Goal: Information Seeking & Learning: Learn about a topic

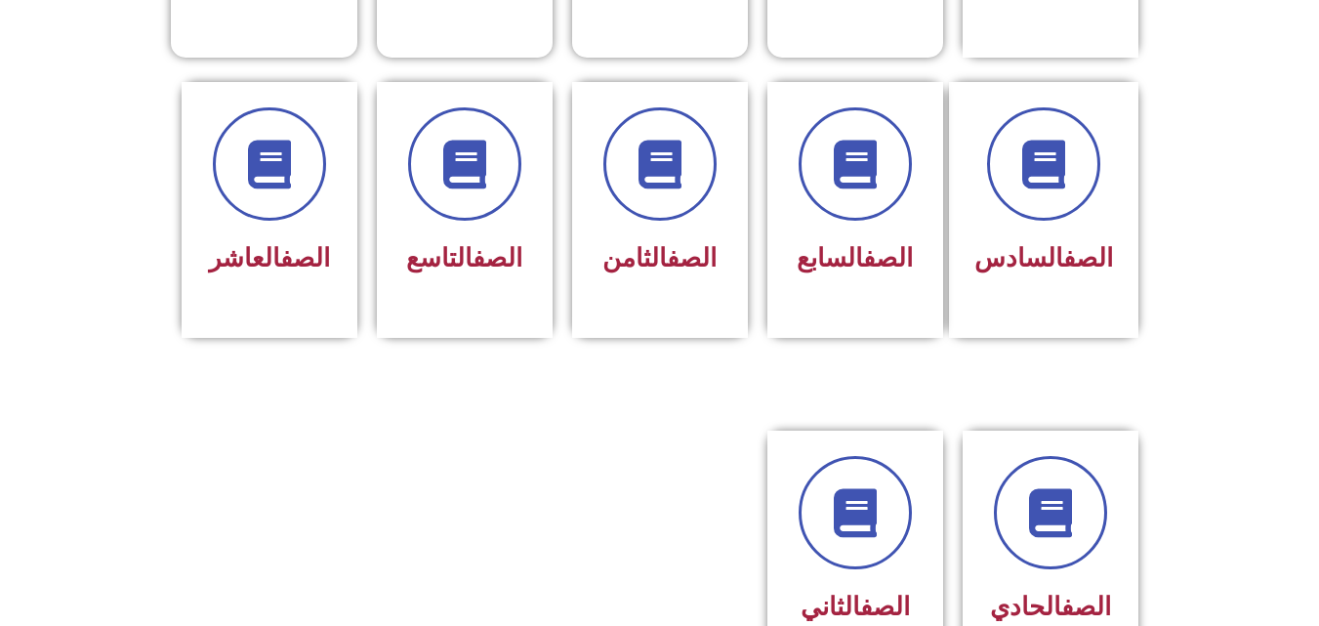
scroll to position [781, 0]
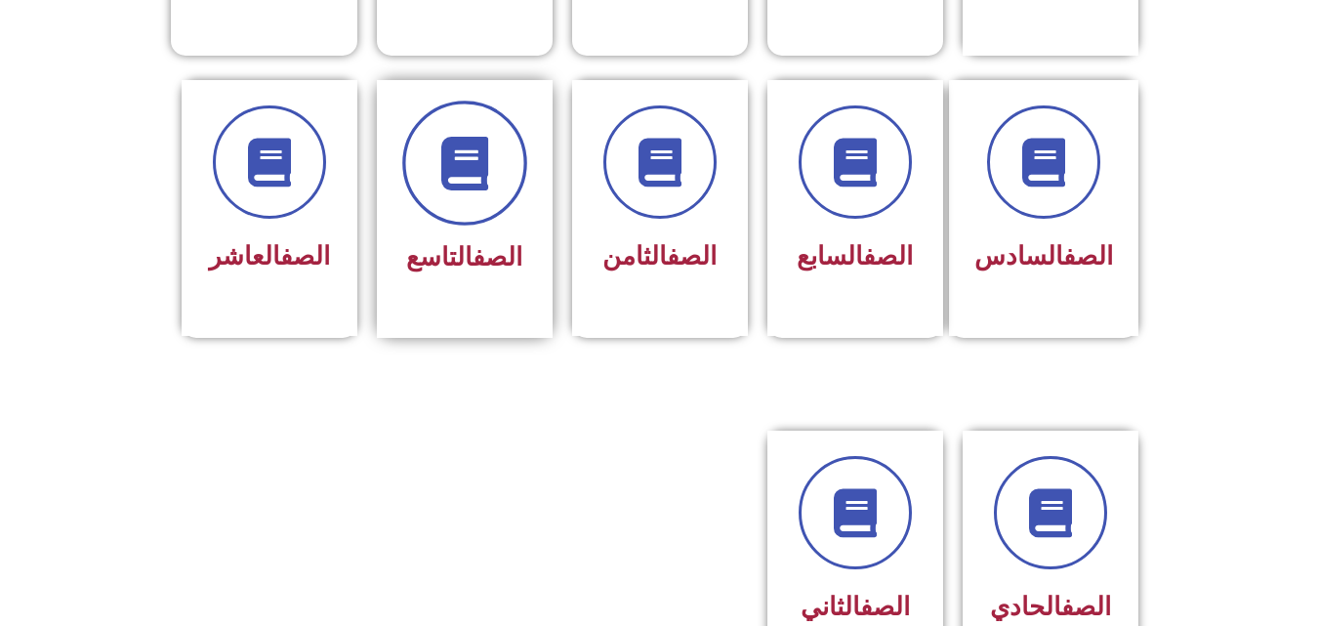
click at [482, 177] on span at bounding box center [464, 163] width 125 height 125
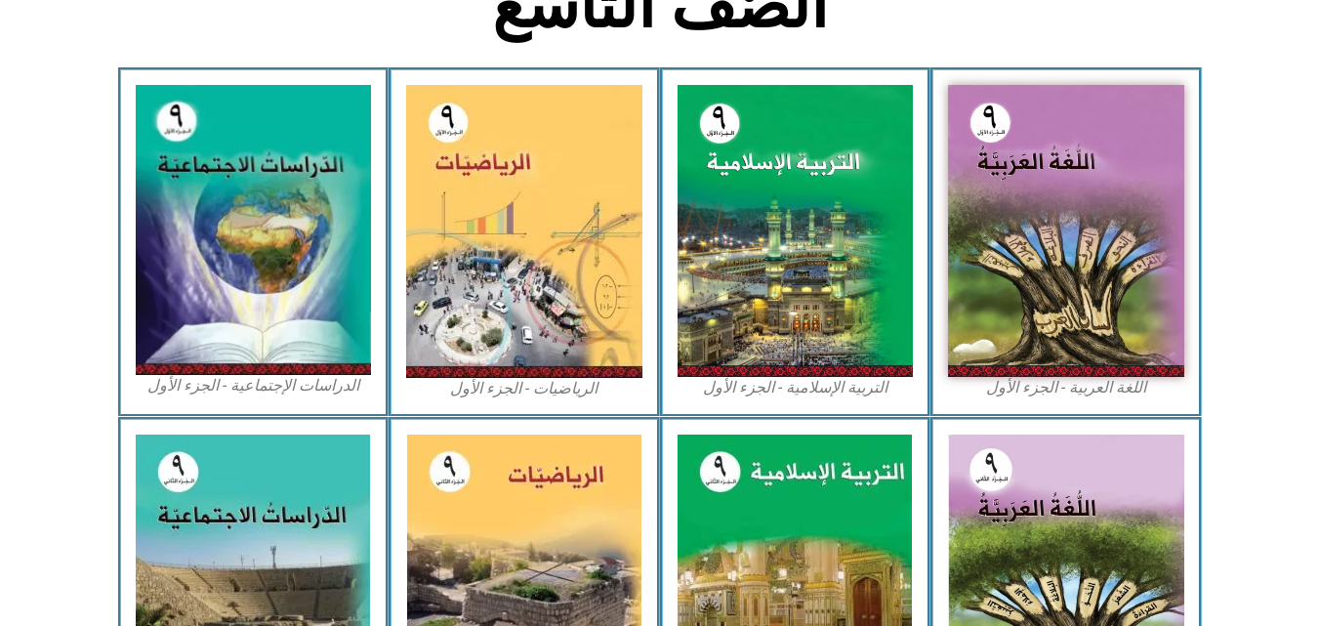
scroll to position [545, 0]
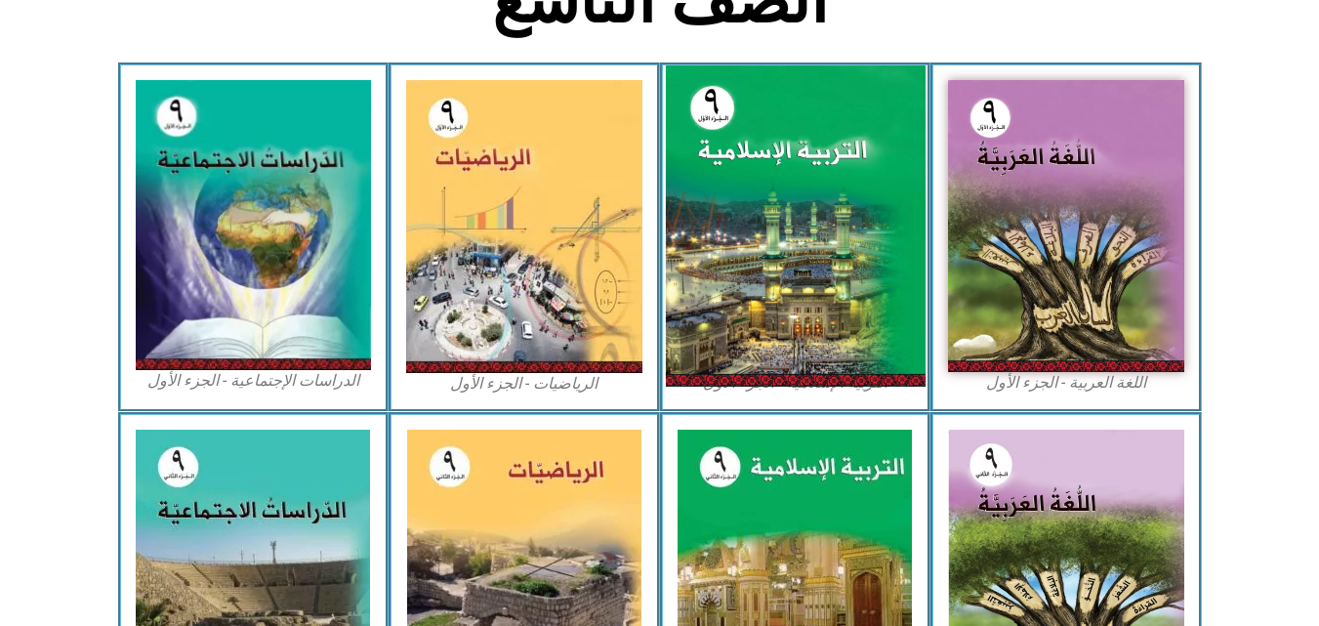
click at [807, 263] on img at bounding box center [795, 225] width 260 height 321
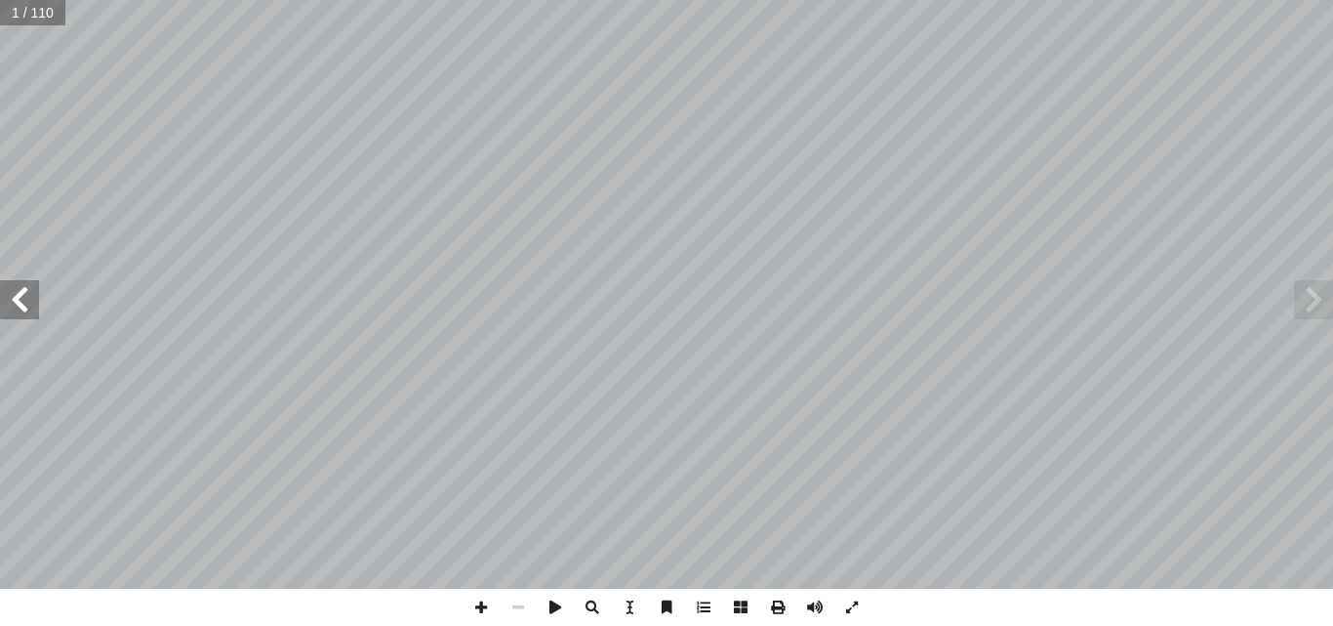
click at [24, 299] on span at bounding box center [19, 299] width 39 height 39
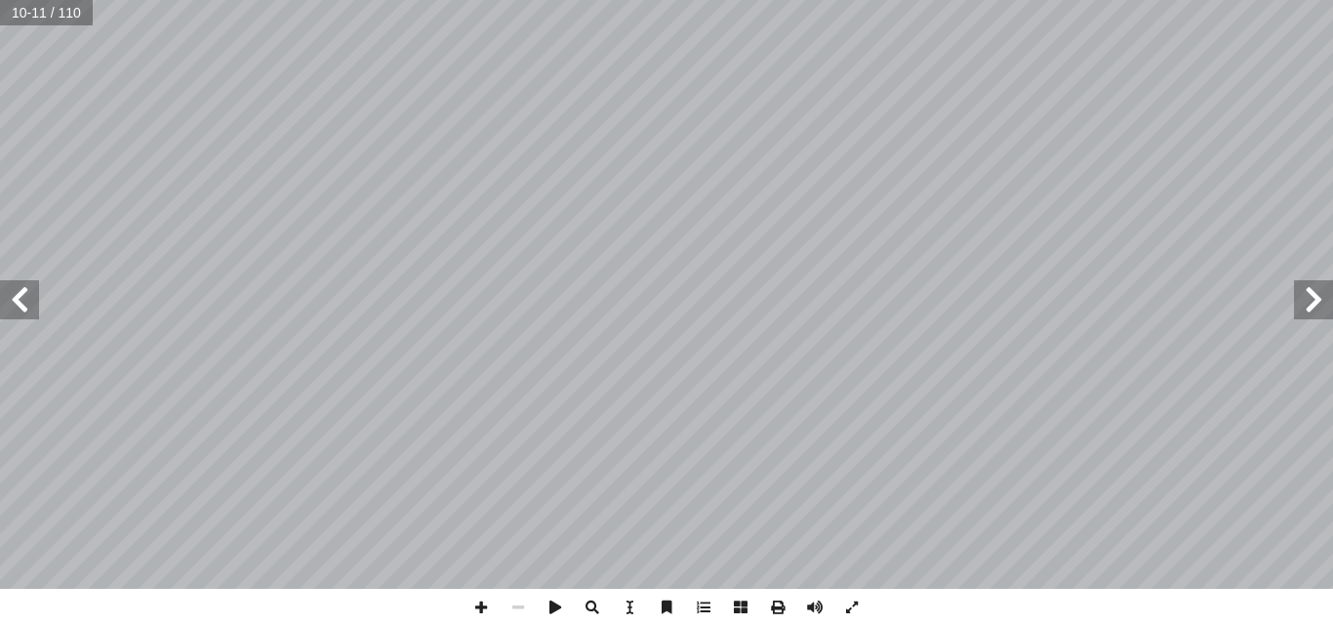
click at [23, 300] on span at bounding box center [19, 299] width 39 height 39
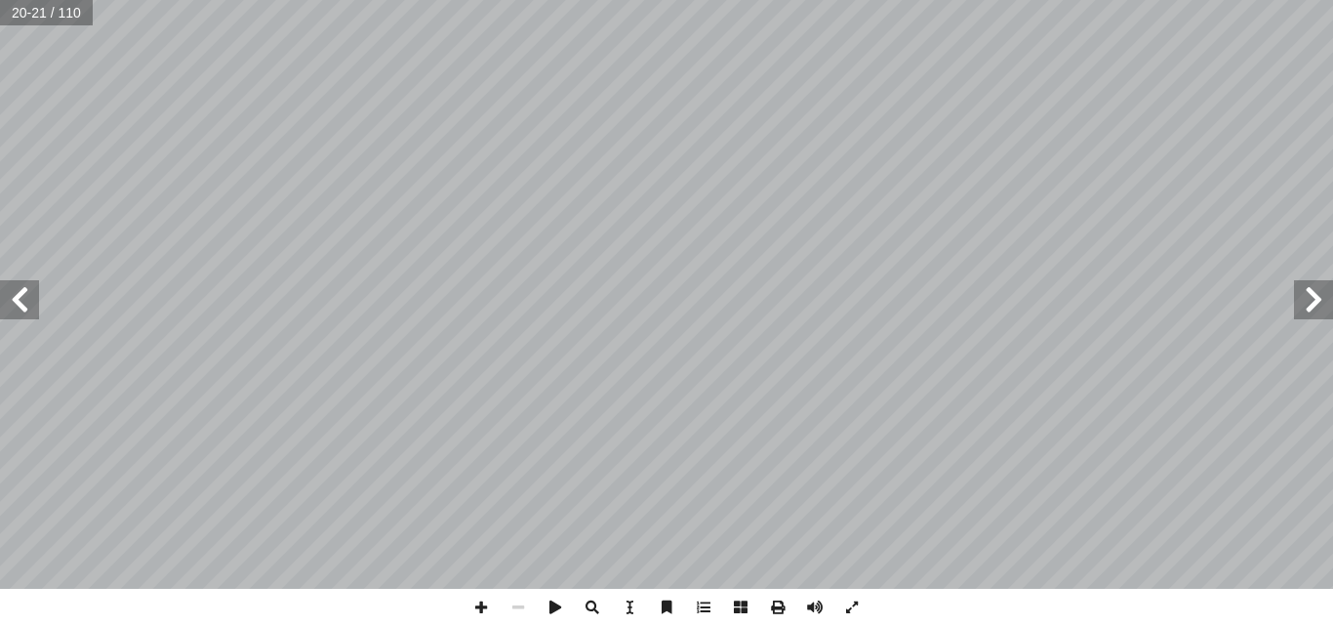
click at [24, 297] on span at bounding box center [19, 299] width 39 height 39
click at [1316, 311] on span at bounding box center [1313, 299] width 39 height 39
click at [481, 607] on span at bounding box center [481, 607] width 37 height 37
click at [513, 608] on span at bounding box center [518, 607] width 37 height 37
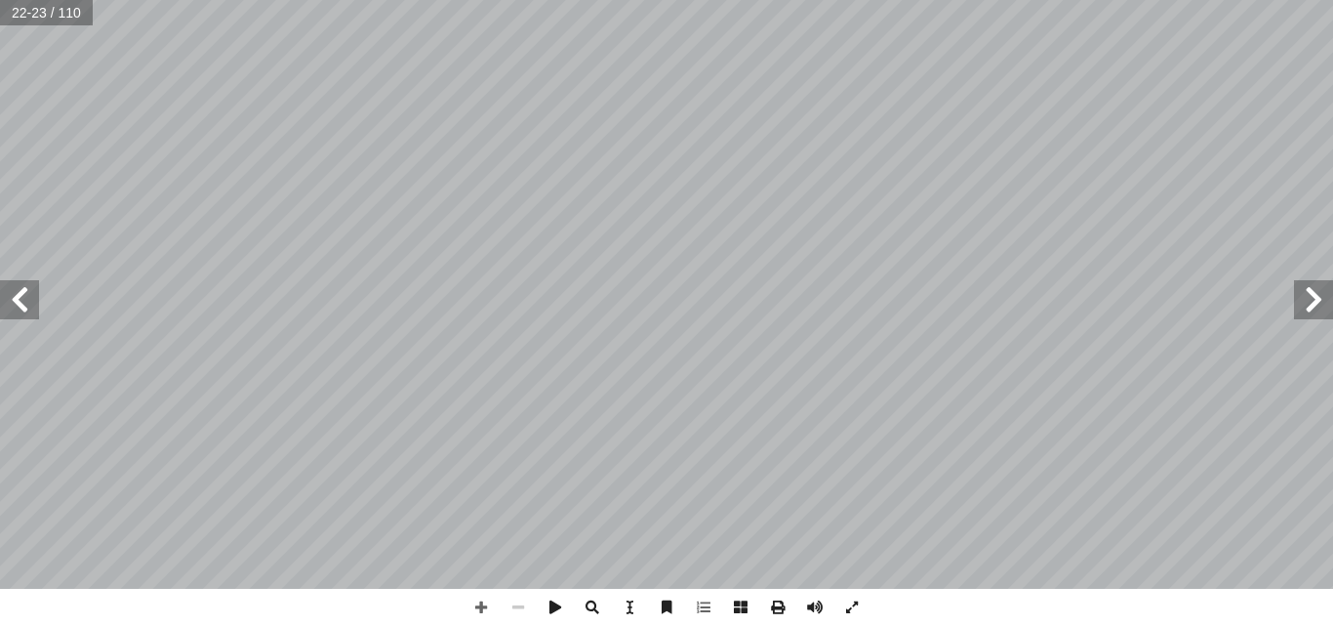
click at [513, 609] on span at bounding box center [518, 607] width 37 height 37
click at [1313, 304] on span at bounding box center [1313, 299] width 39 height 39
click at [1311, 311] on span at bounding box center [1313, 299] width 39 height 39
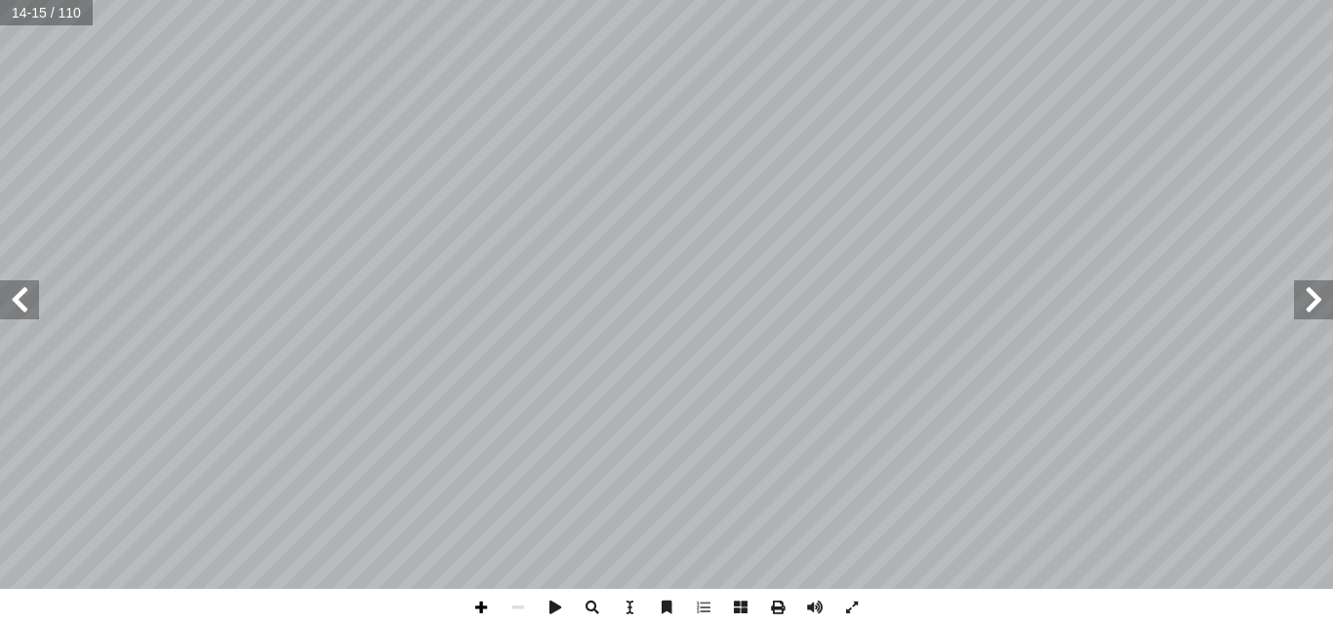
click at [483, 600] on span at bounding box center [481, 607] width 37 height 37
click at [520, 615] on span at bounding box center [518, 607] width 37 height 37
click at [473, 603] on span at bounding box center [481, 607] width 37 height 37
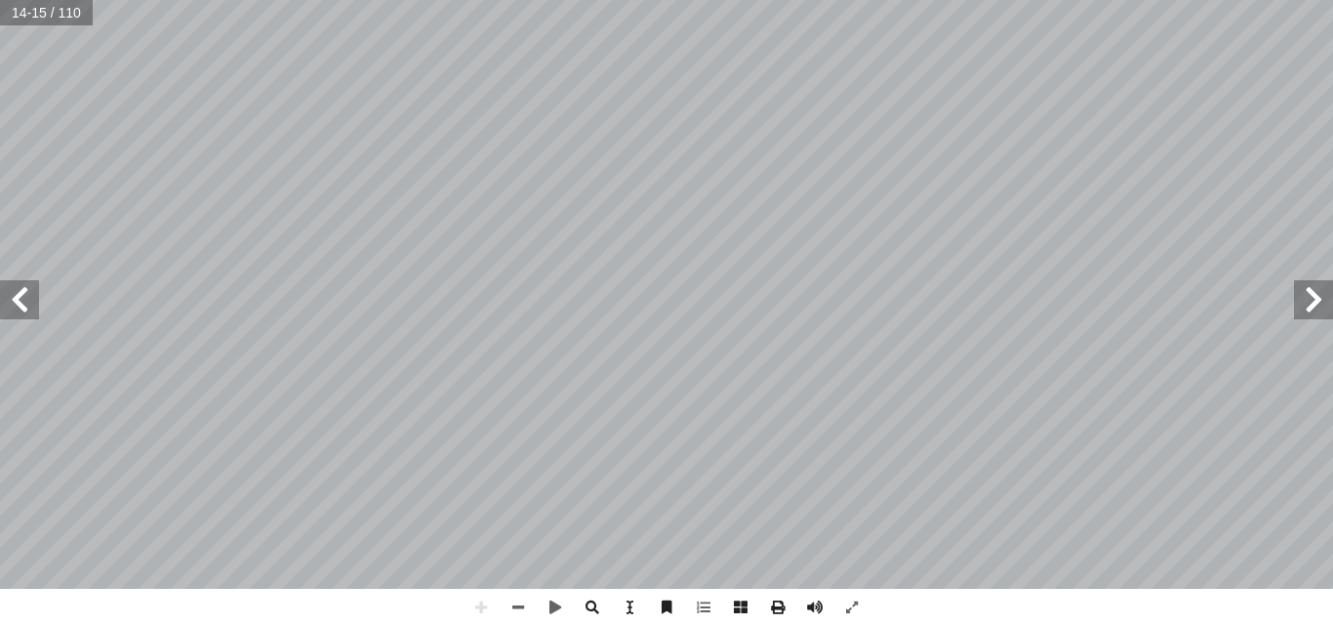
drag, startPoint x: 473, startPoint y: 603, endPoint x: 966, endPoint y: 645, distance: 494.7
click at [966, 178] on html "الصفحة الرئيسية الصف الأول الصف الثاني الصف الثالث الصف الرابع الصف الخامس الصف…" at bounding box center [666, 89] width 1333 height 178
click at [523, 604] on span at bounding box center [518, 607] width 37 height 37
click at [486, 611] on span at bounding box center [481, 607] width 37 height 37
